Goal: Entertainment & Leisure: Consume media (video, audio)

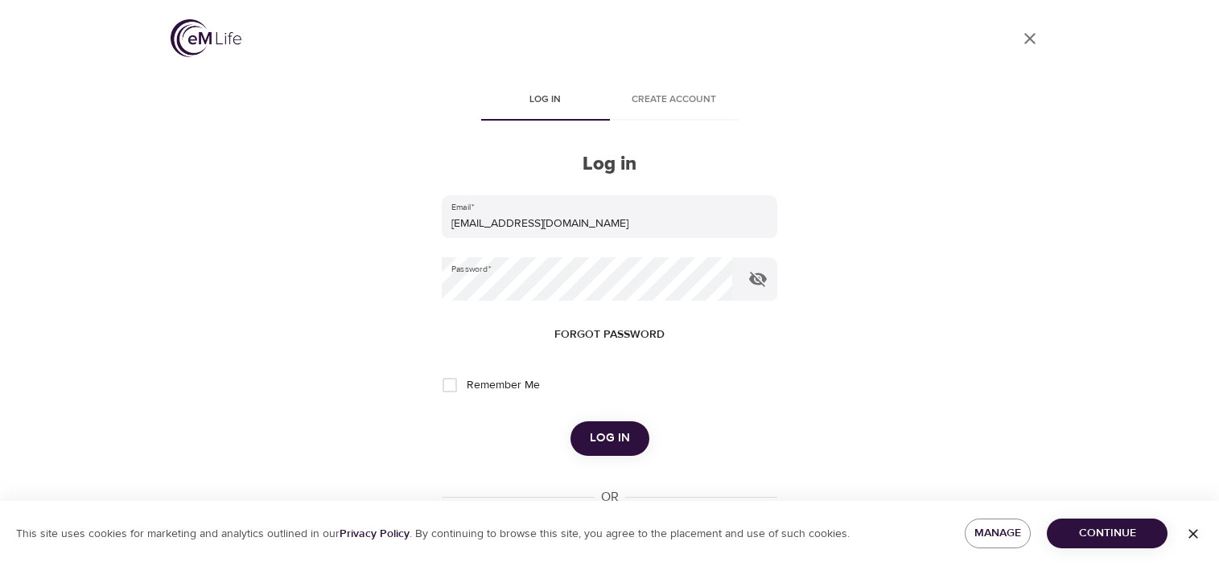
click at [605, 429] on span "Log in" at bounding box center [610, 438] width 40 height 21
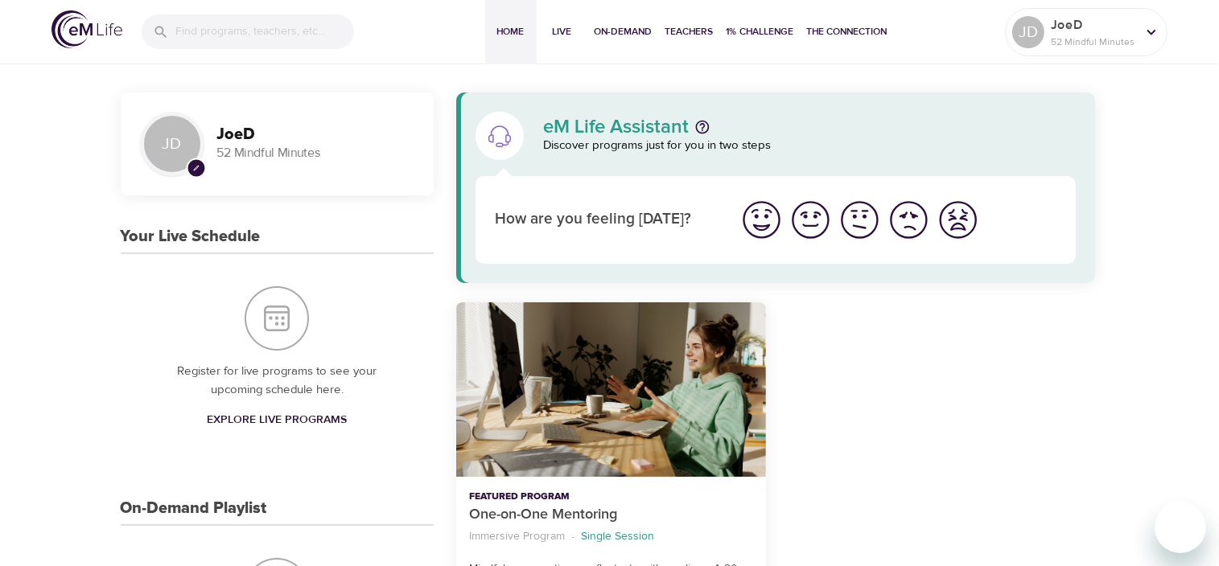
click at [359, 171] on div "JD pencil JoeD 52 Mindful Minutes" at bounding box center [277, 143] width 287 height 77
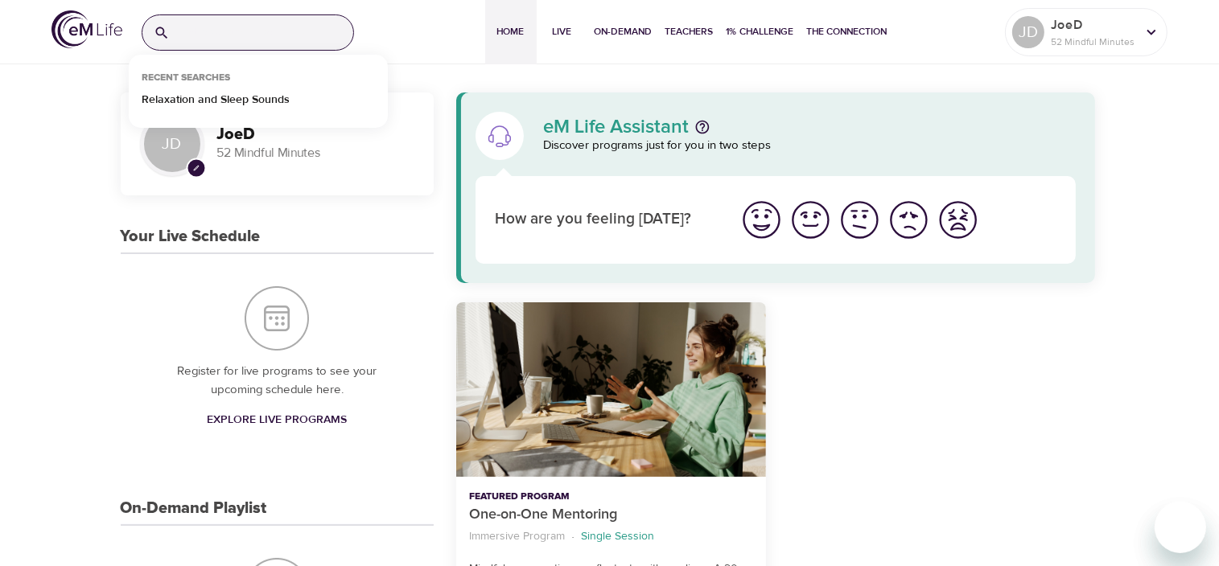
click at [263, 27] on input "search" at bounding box center [264, 32] width 177 height 35
click at [252, 98] on p "Relaxation and Sleep Sounds" at bounding box center [216, 103] width 148 height 23
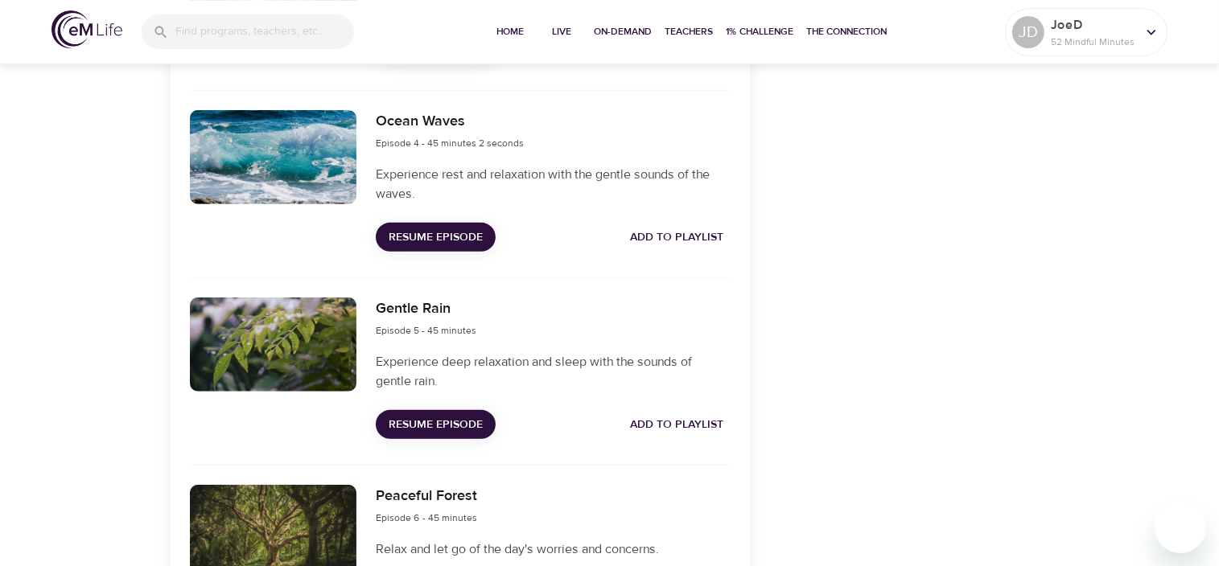
scroll to position [1076, 0]
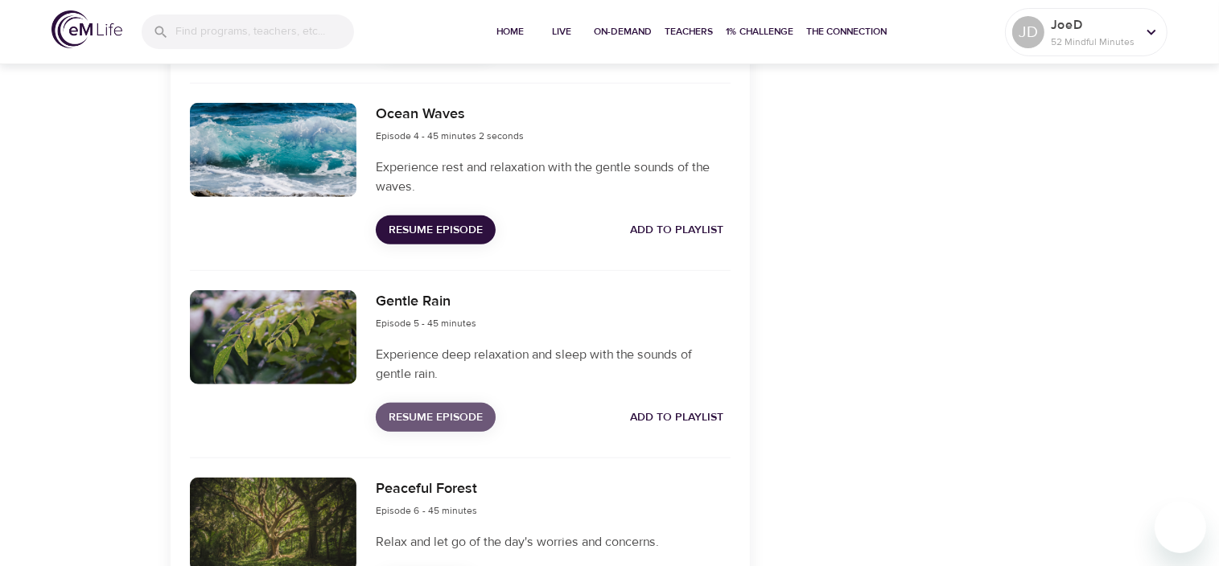
click at [413, 428] on span "Resume Episode" at bounding box center [436, 418] width 94 height 20
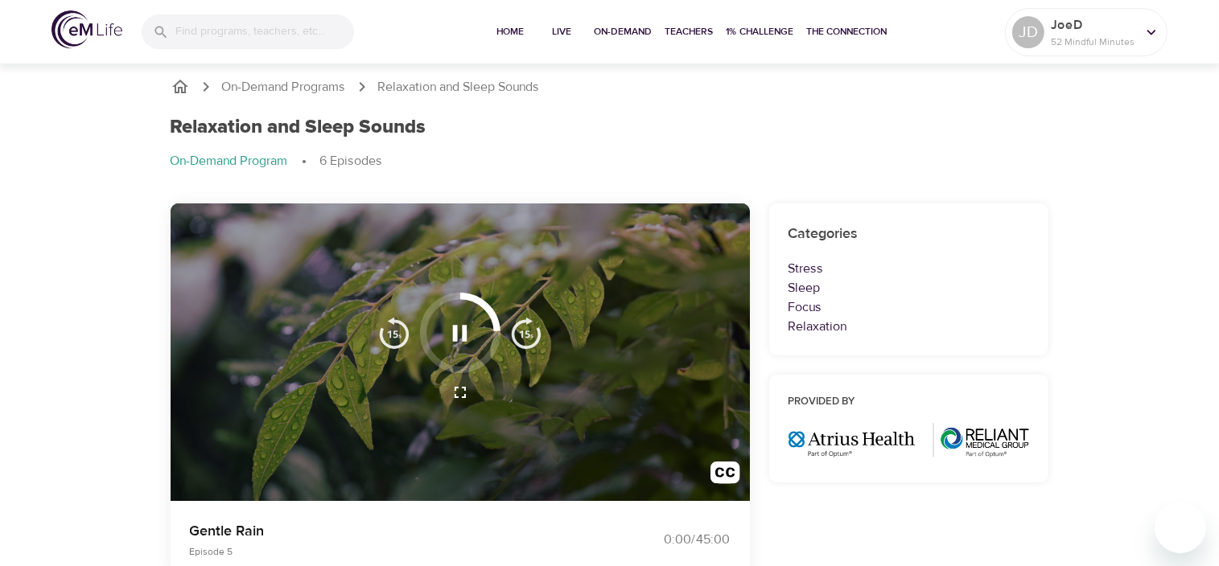
scroll to position [0, 0]
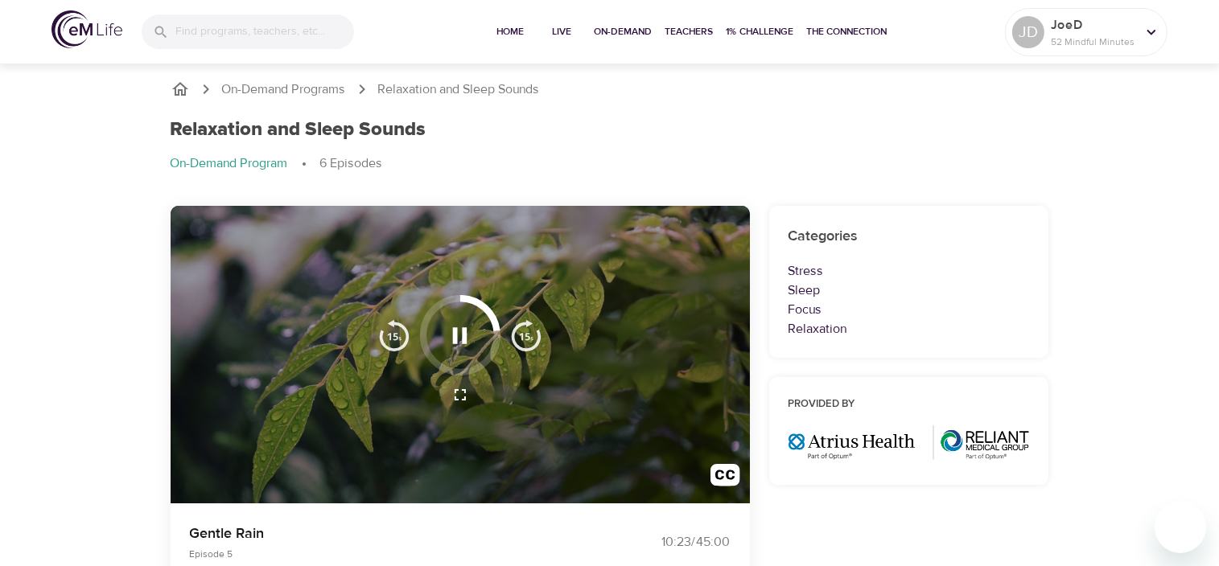
click at [529, 331] on img "button" at bounding box center [526, 335] width 32 height 32
click at [529, 327] on img "button" at bounding box center [526, 335] width 32 height 32
click at [460, 340] on icon "button" at bounding box center [460, 336] width 28 height 28
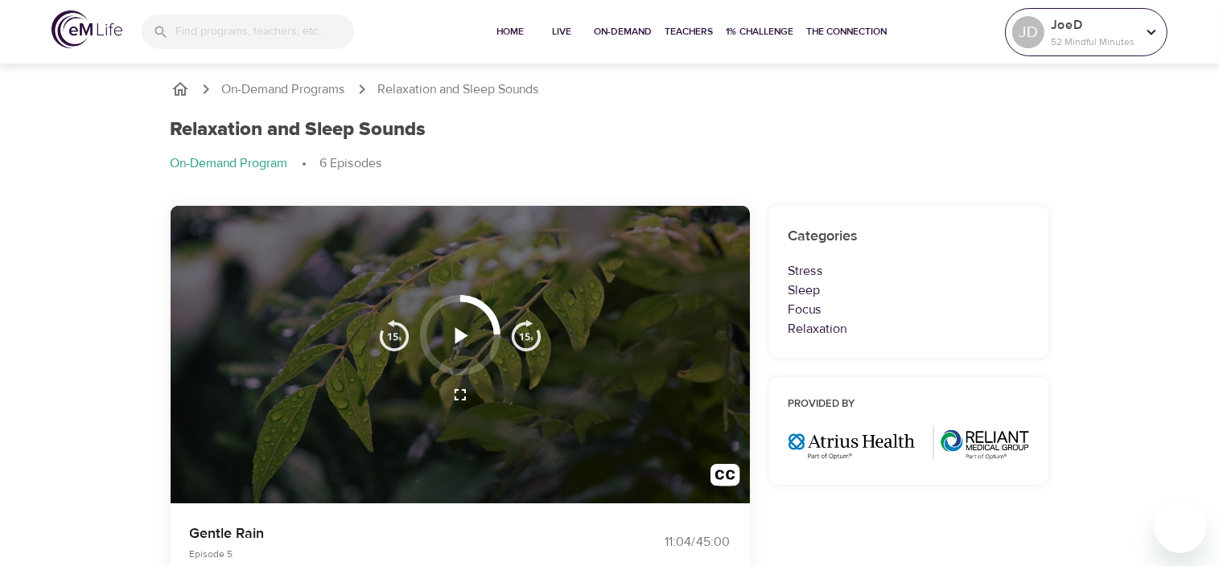
click at [1147, 33] on icon at bounding box center [1151, 32] width 18 height 18
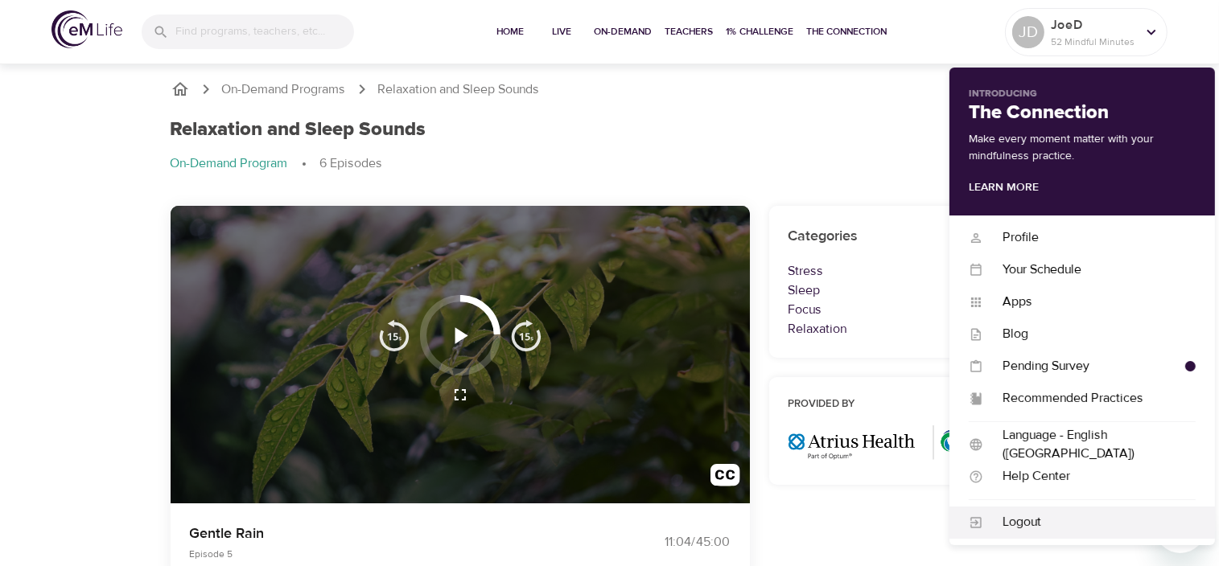
click at [1000, 523] on div "Logout" at bounding box center [1089, 522] width 212 height 19
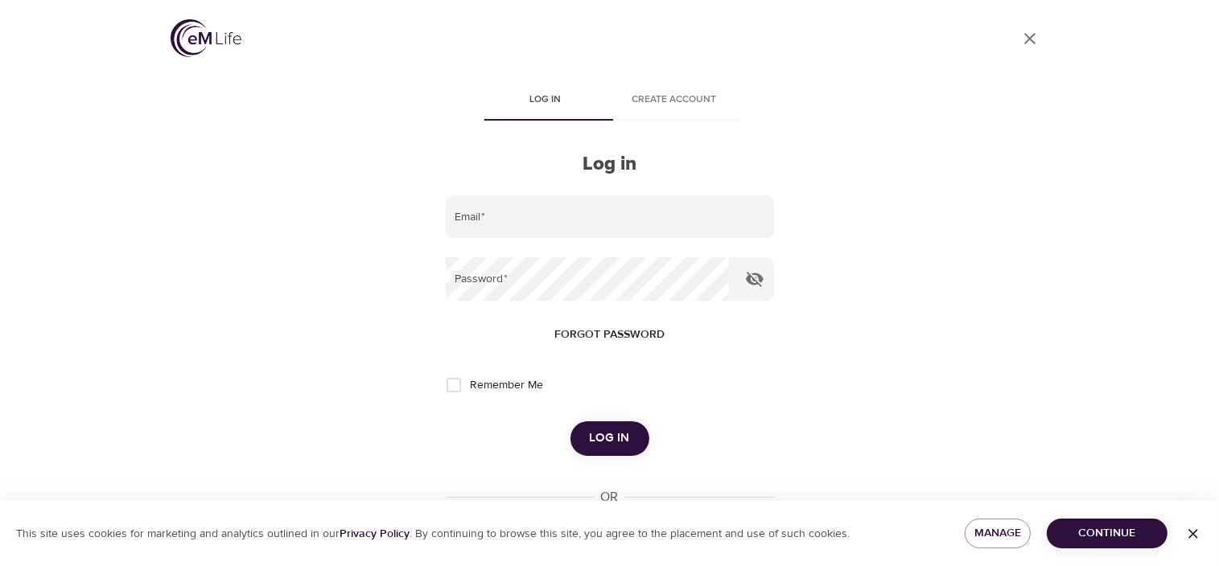
type input "[EMAIL_ADDRESS][DOMAIN_NAME]"
